Goal: Use online tool/utility: Utilize a website feature to perform a specific function

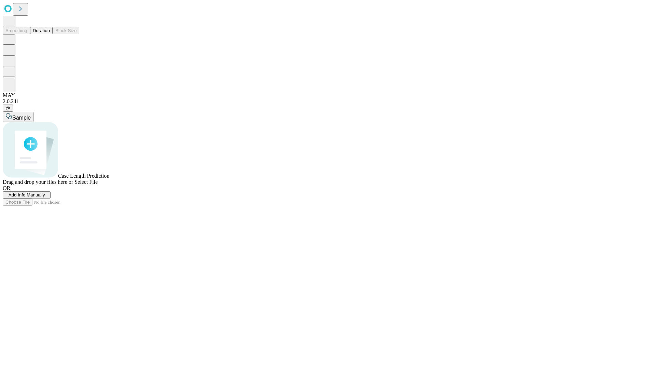
click at [50, 34] on button "Duration" at bounding box center [41, 30] width 23 height 7
click at [98, 185] on span "Select File" at bounding box center [85, 182] width 23 height 6
